Goal: Find specific page/section: Find specific page/section

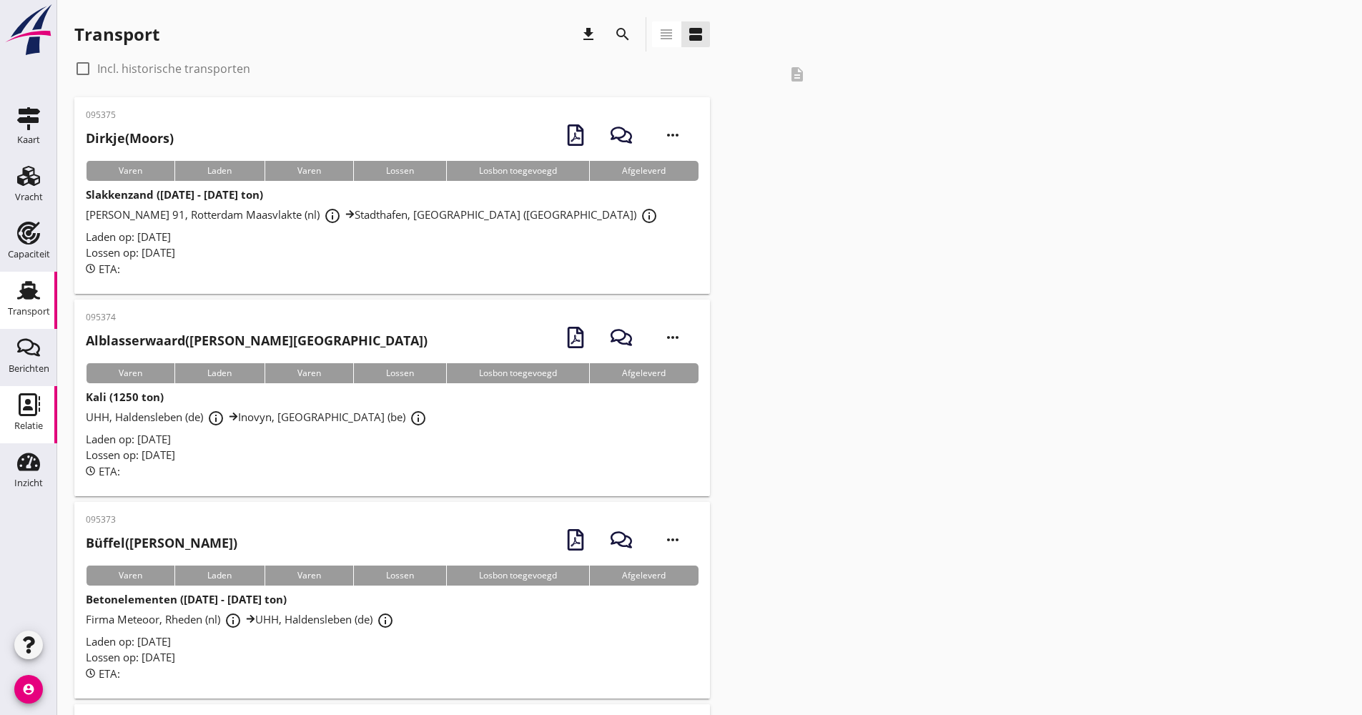
click at [42, 415] on div "Relatie" at bounding box center [28, 404] width 34 height 23
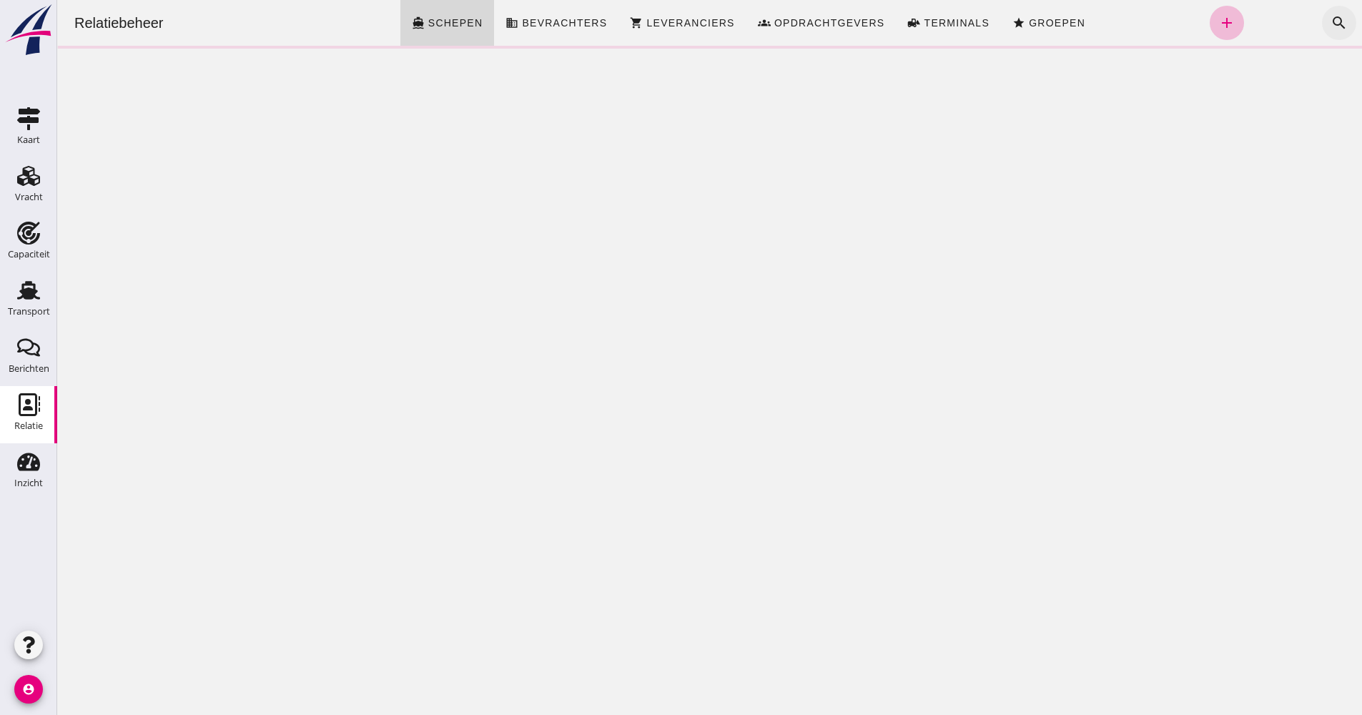
click at [1338, 26] on button "search" at bounding box center [1339, 23] width 34 height 34
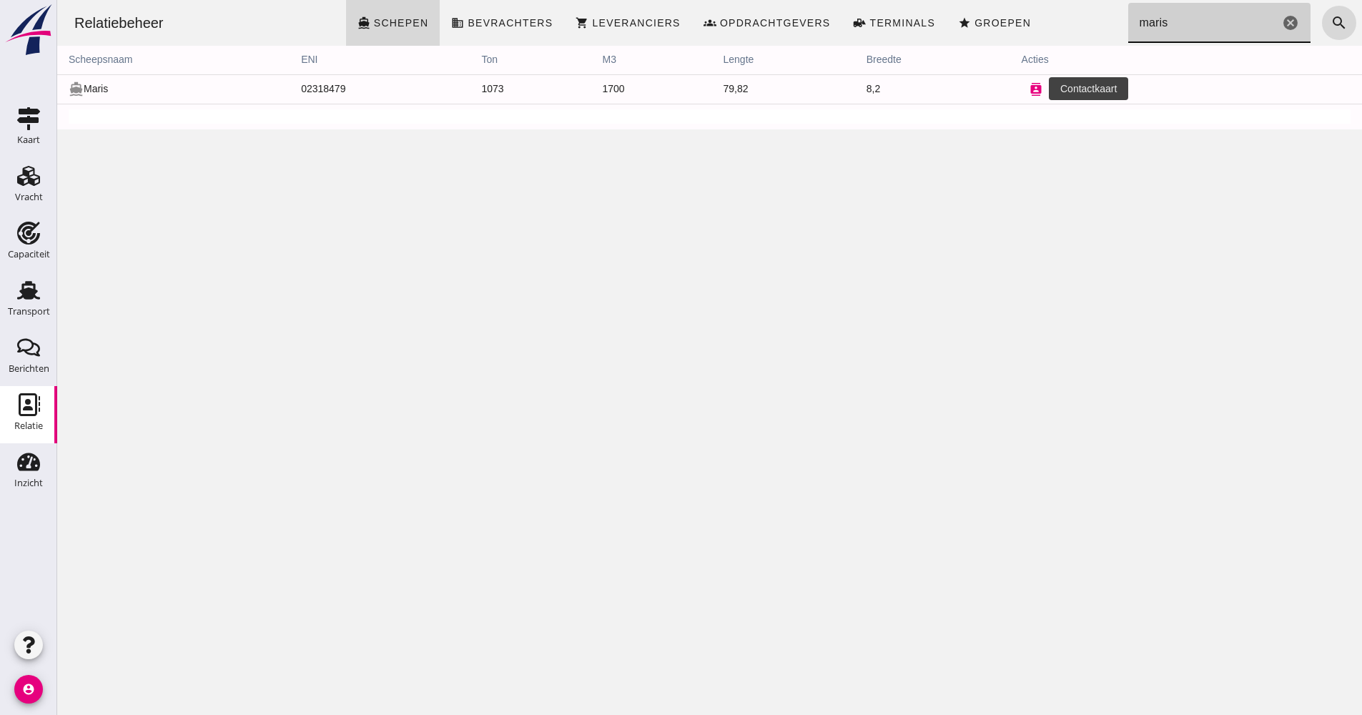
click at [1035, 88] on button "contacts" at bounding box center [1036, 89] width 29 height 29
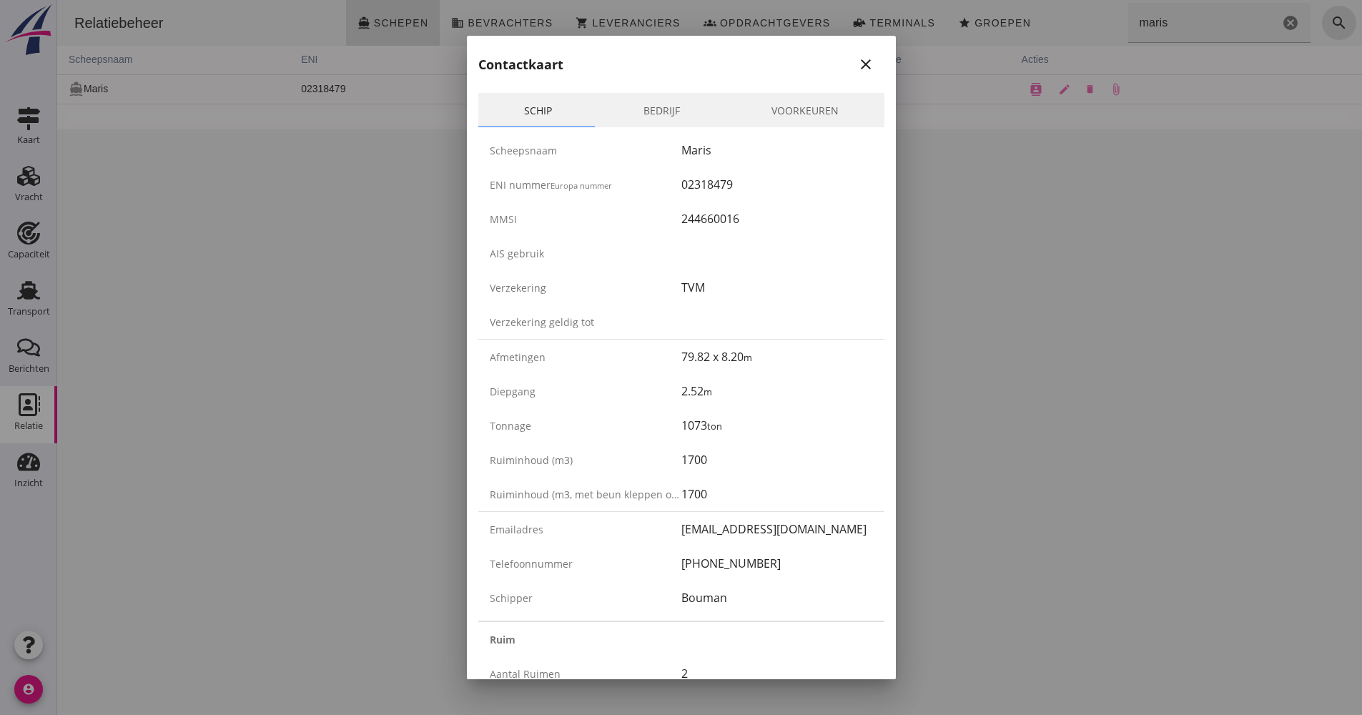
click at [857, 61] on icon "close" at bounding box center [865, 64] width 17 height 17
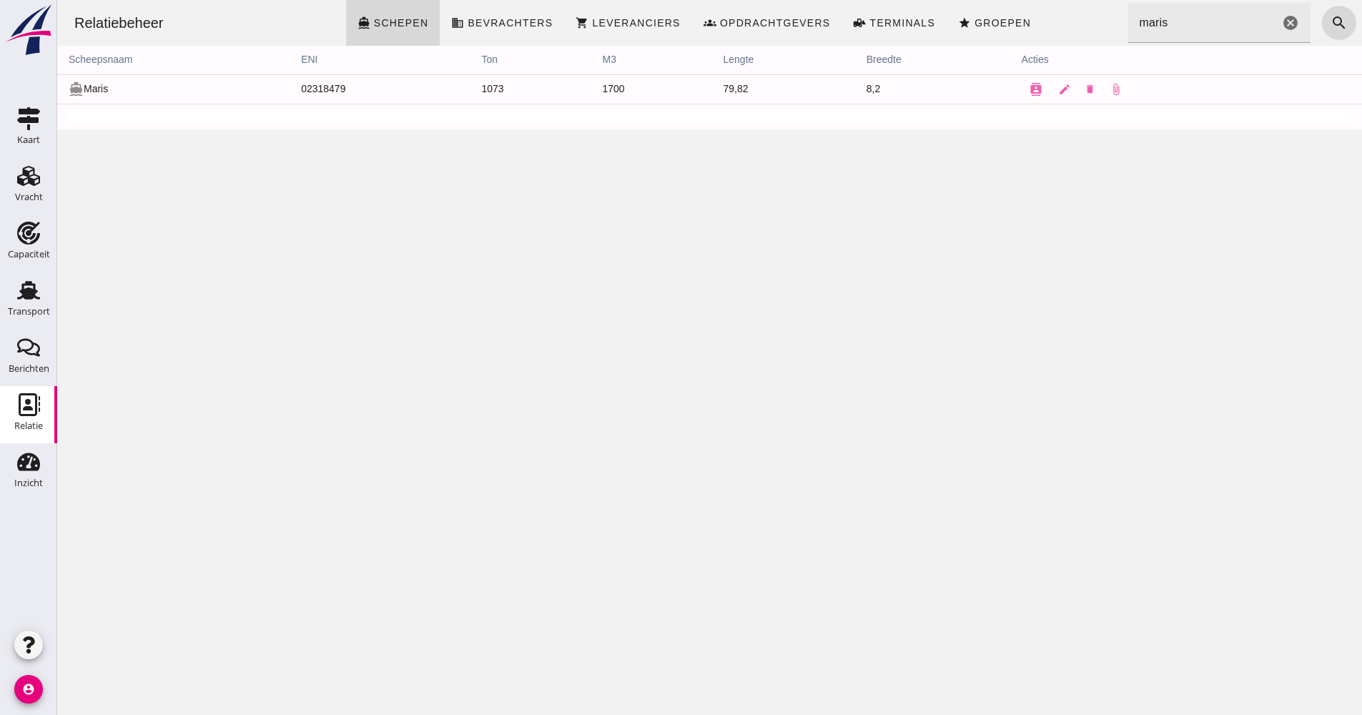
drag, startPoint x: 1064, startPoint y: 51, endPoint x: 1143, endPoint y: 45, distance: 79.6
click at [1073, 51] on th "acties" at bounding box center [1186, 60] width 352 height 29
drag, startPoint x: 1181, startPoint y: 21, endPoint x: 1105, endPoint y: 32, distance: 76.7
click at [1105, 32] on div "Relatiebeheer directions_boat Schepen business Bevrachters shopping_cart Levera…" at bounding box center [710, 23] width 1294 height 46
type input "miranto"
